Goal: Obtain resource: Obtain resource

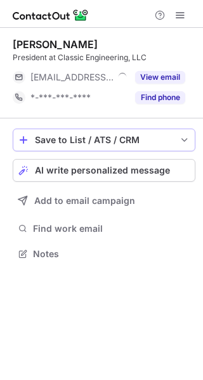
scroll to position [245, 203]
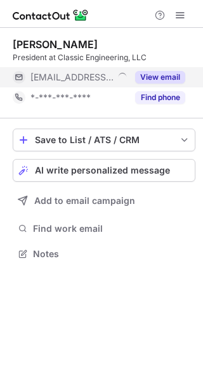
click at [154, 77] on button "View email" at bounding box center [160, 77] width 50 height 13
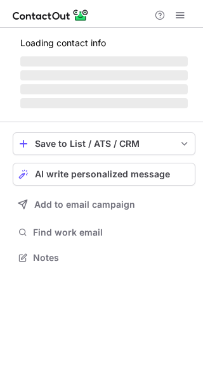
scroll to position [297, 203]
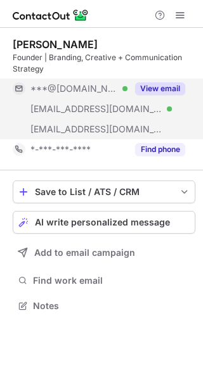
click at [162, 87] on button "View email" at bounding box center [160, 88] width 50 height 13
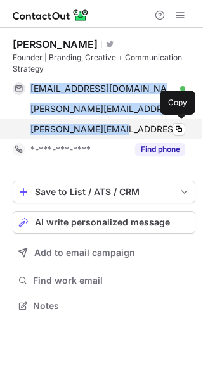
drag, startPoint x: 28, startPoint y: 84, endPoint x: 121, endPoint y: 135, distance: 106.0
click at [121, 135] on div "[EMAIL_ADDRESS][DOMAIN_NAME] Verified Copy [PERSON_NAME][EMAIL_ADDRESS][DOMAIN_…" at bounding box center [99, 109] width 172 height 61
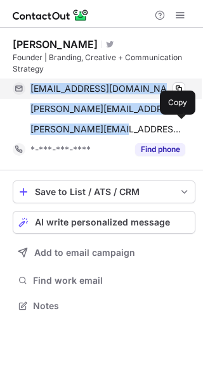
copy div "[EMAIL_ADDRESS][DOMAIN_NAME] Verified Copy [PERSON_NAME][EMAIL_ADDRESS][DOMAIN_…"
